Goal: Information Seeking & Learning: Find specific fact

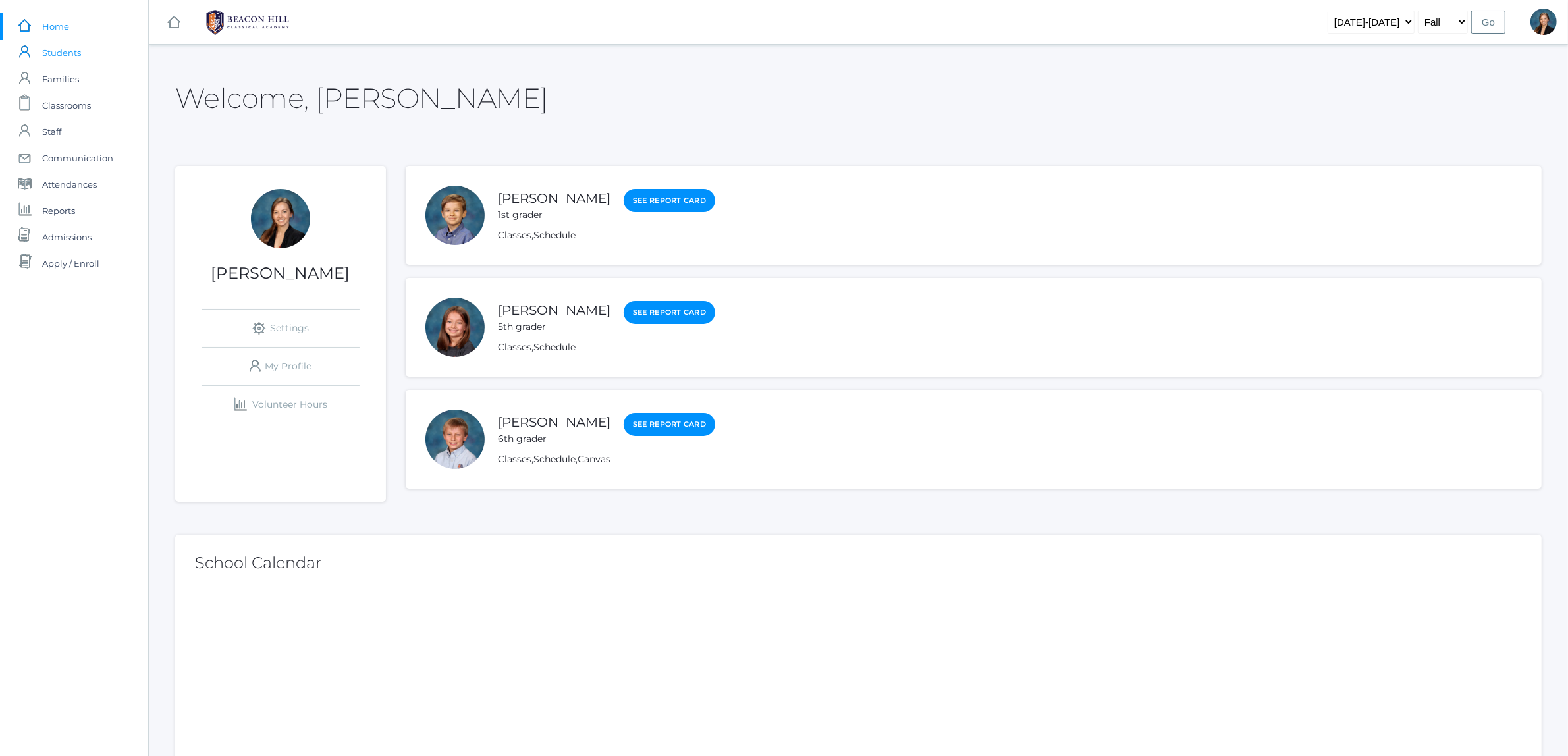
click at [64, 58] on span "Students" at bounding box center [61, 52] width 39 height 26
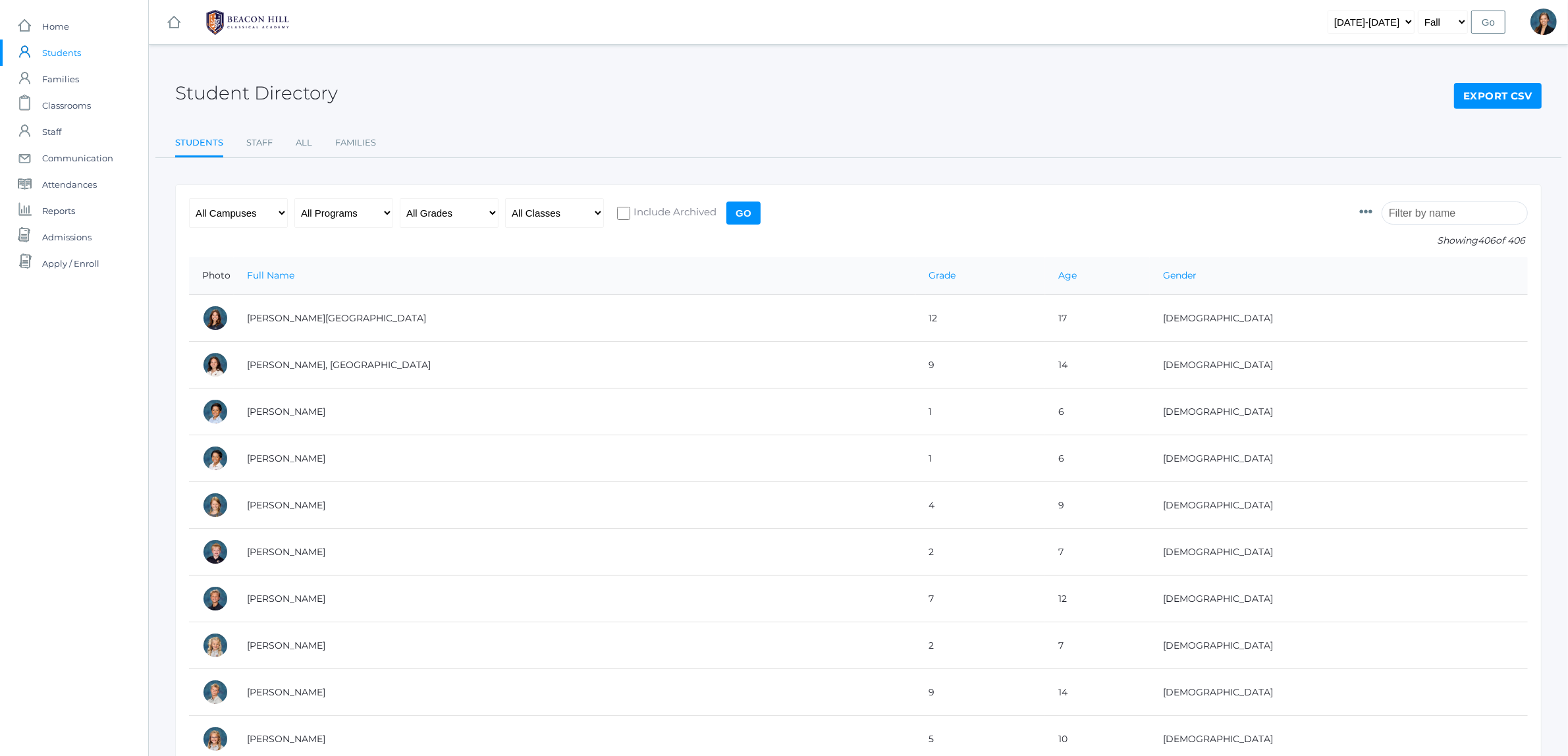
click at [1420, 212] on input "search" at bounding box center [1454, 213] width 146 height 23
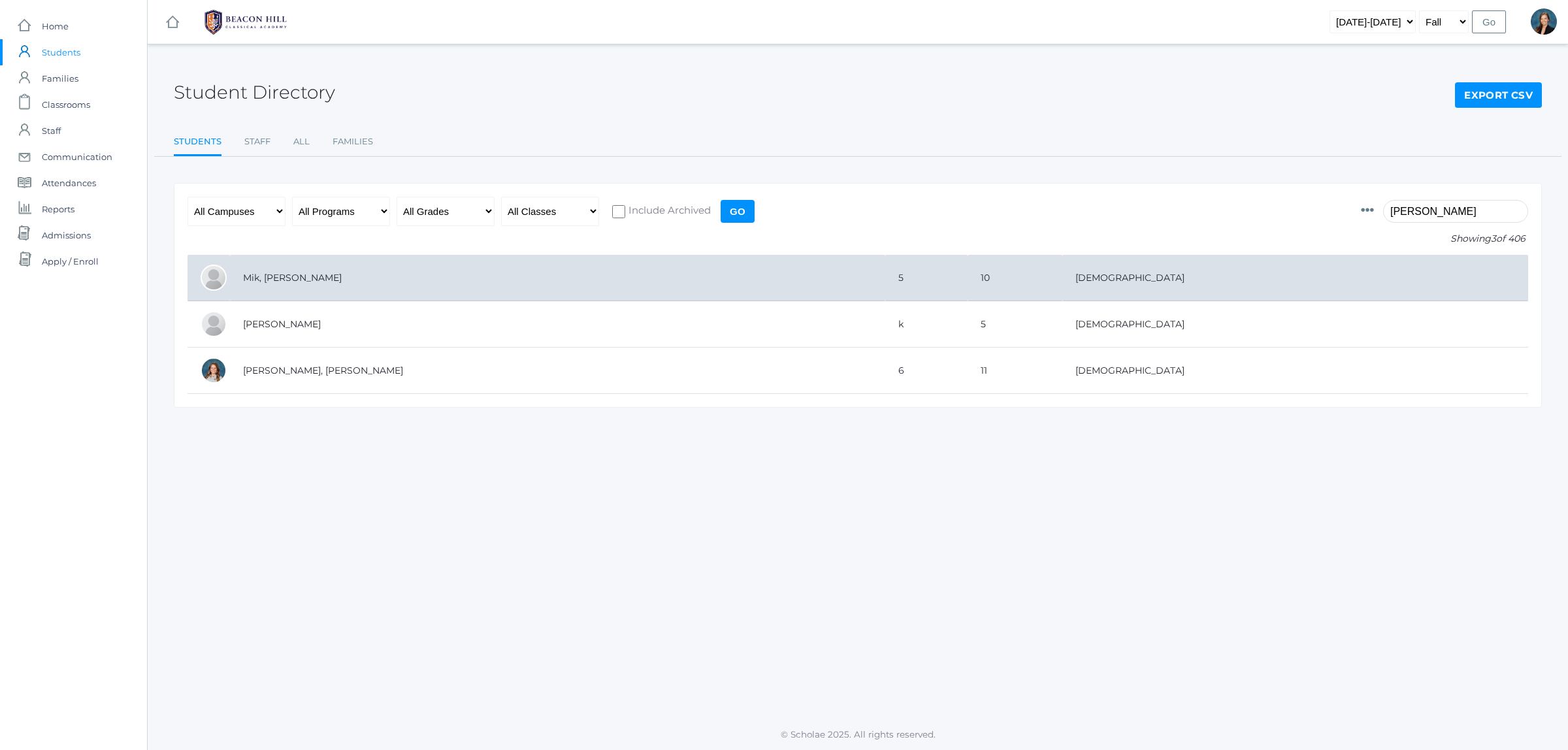
type input "hadl"
click at [360, 278] on td "Mik, [PERSON_NAME]" at bounding box center [558, 278] width 656 height 47
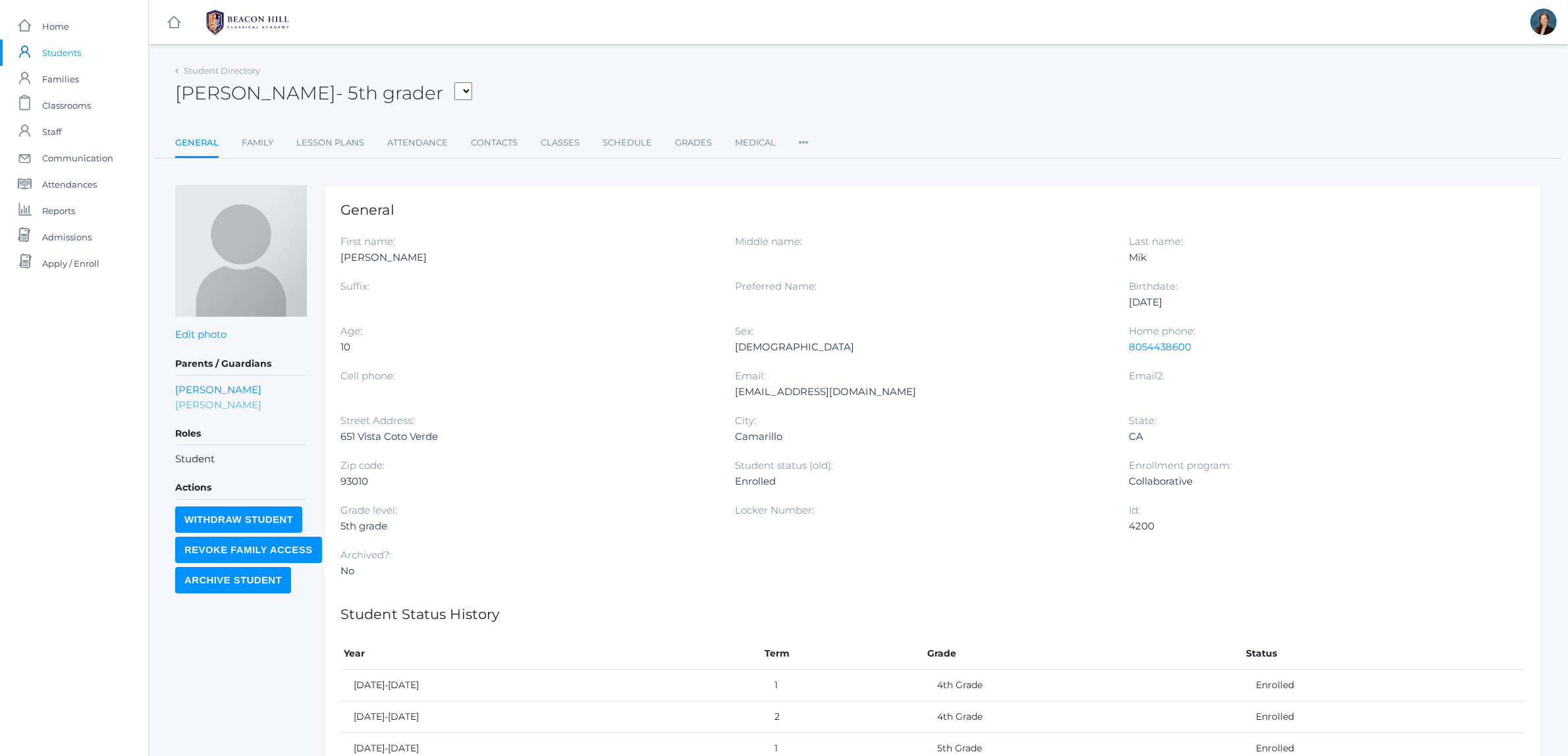
click at [200, 404] on link "[PERSON_NAME]" at bounding box center [217, 405] width 86 height 15
